Goal: Task Accomplishment & Management: Manage account settings

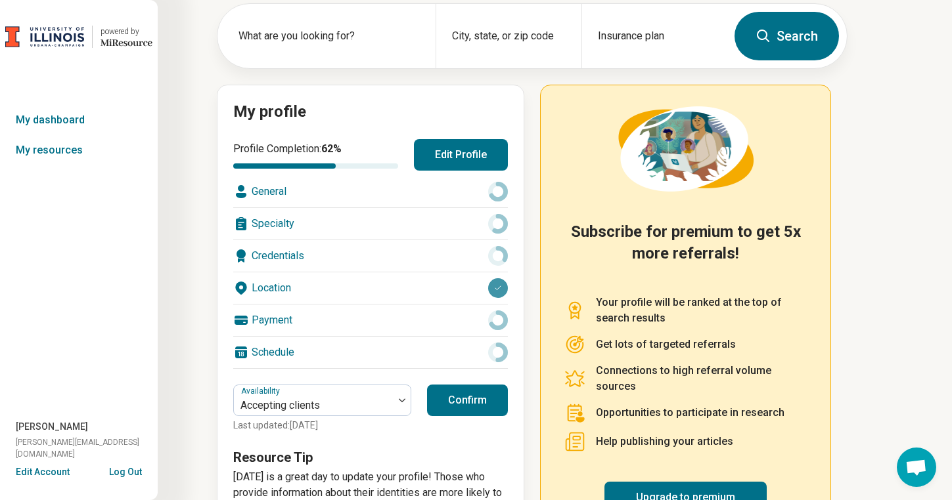
scroll to position [135, 0]
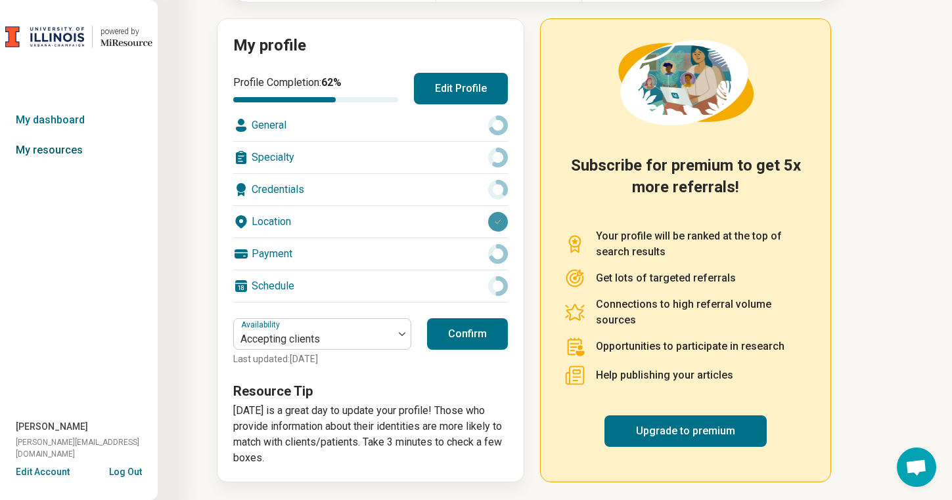
click at [59, 145] on link "My resources" at bounding box center [79, 150] width 158 height 30
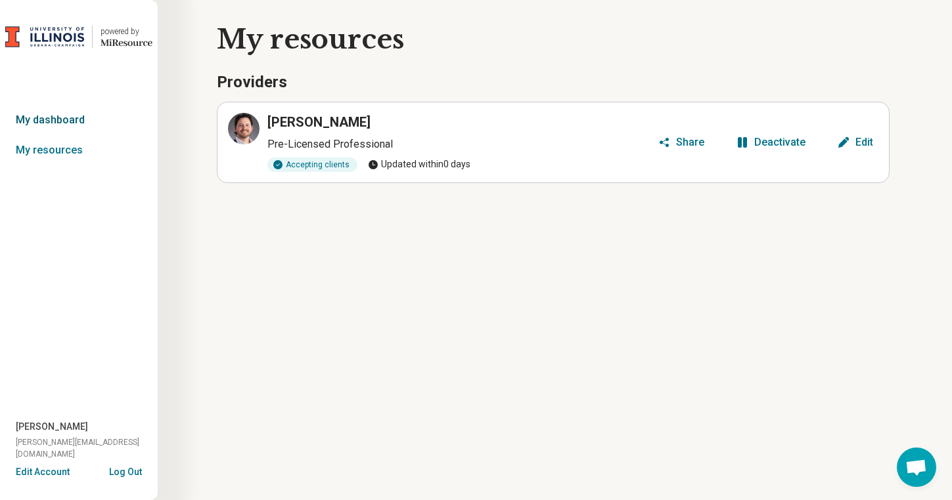
click at [29, 123] on link "My dashboard" at bounding box center [79, 120] width 158 height 30
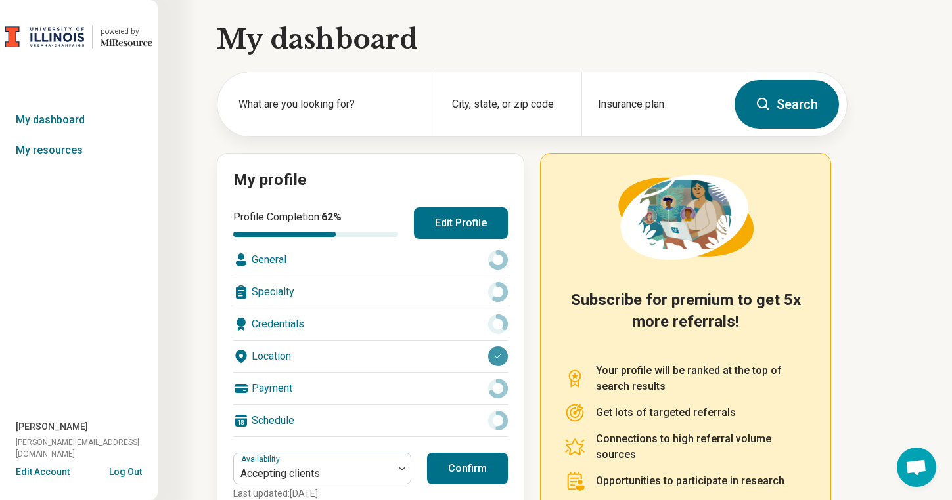
click at [470, 470] on button "Confirm" at bounding box center [467, 469] width 81 height 32
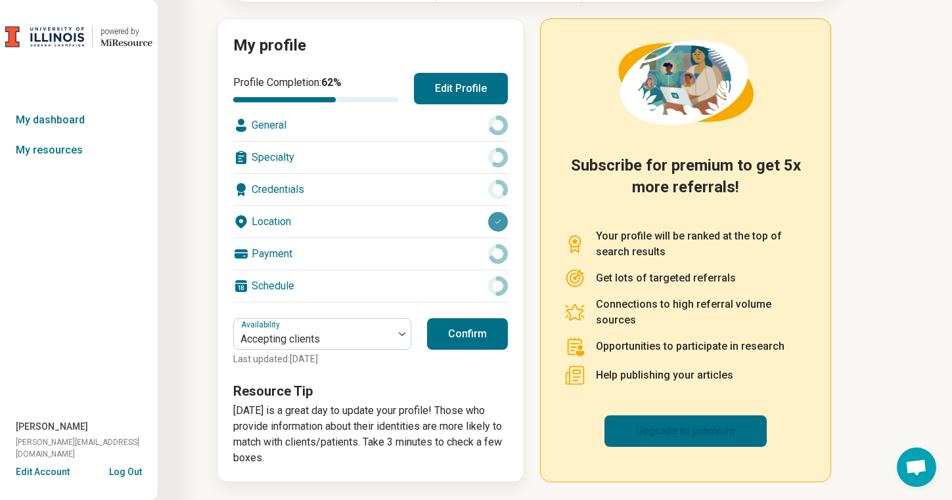
click at [695, 425] on link "Upgrade to premium" at bounding box center [685, 432] width 162 height 32
